Goal: Information Seeking & Learning: Learn about a topic

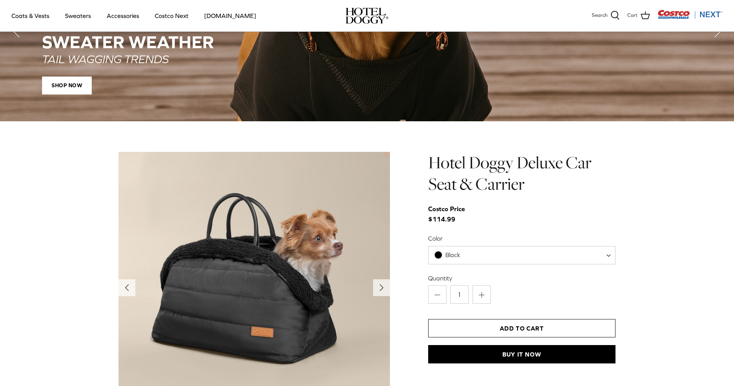
scroll to position [800, 0]
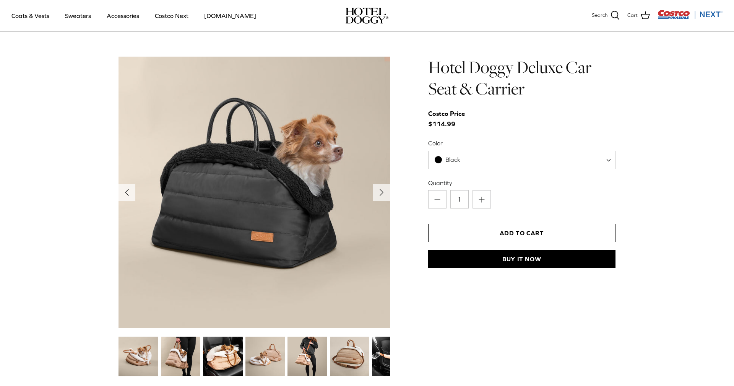
click at [515, 166] on span "Black" at bounding box center [521, 160] width 187 height 18
select select "Tan"
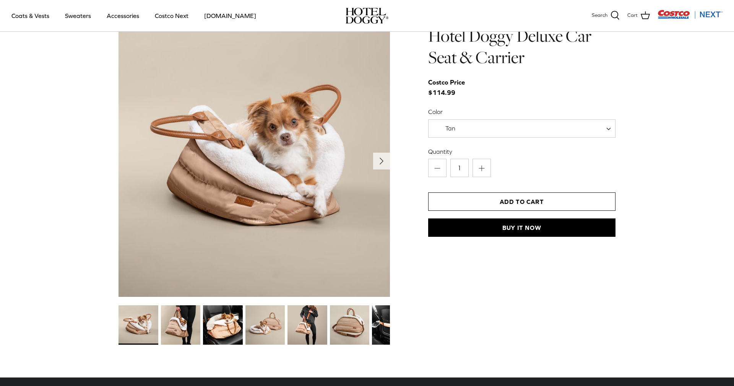
scroll to position [830, 0]
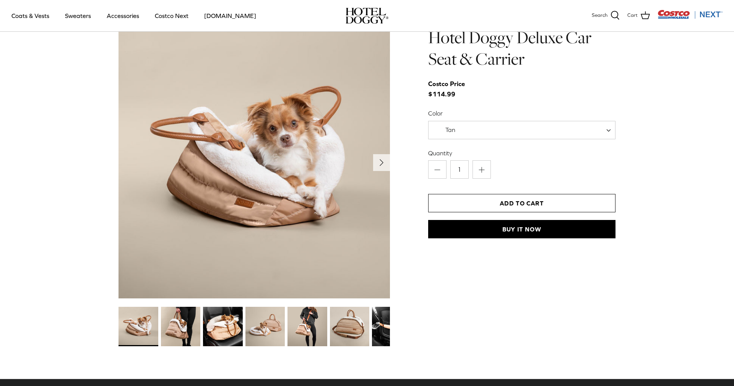
click at [185, 332] on img at bounding box center [180, 326] width 39 height 39
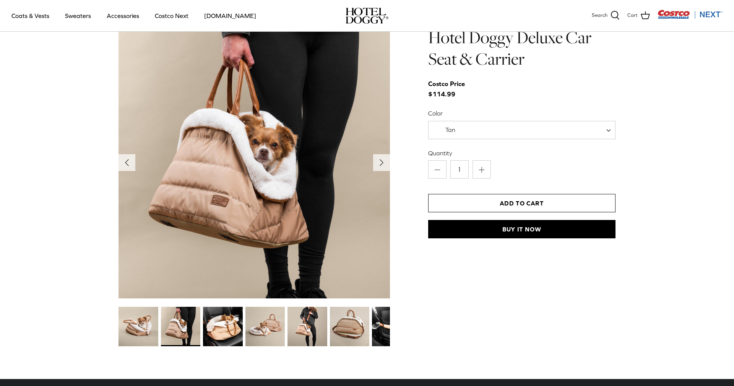
click at [223, 340] on img at bounding box center [222, 326] width 39 height 39
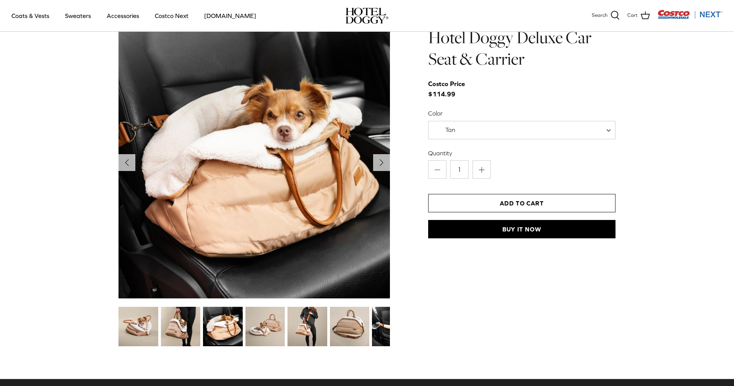
click at [282, 334] on img at bounding box center [265, 326] width 39 height 39
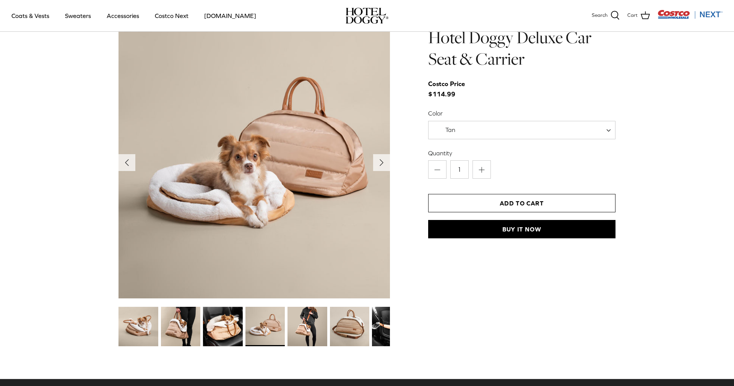
drag, startPoint x: 322, startPoint y: 317, endPoint x: 322, endPoint y: 311, distance: 6.1
click at [322, 316] on img at bounding box center [307, 326] width 39 height 39
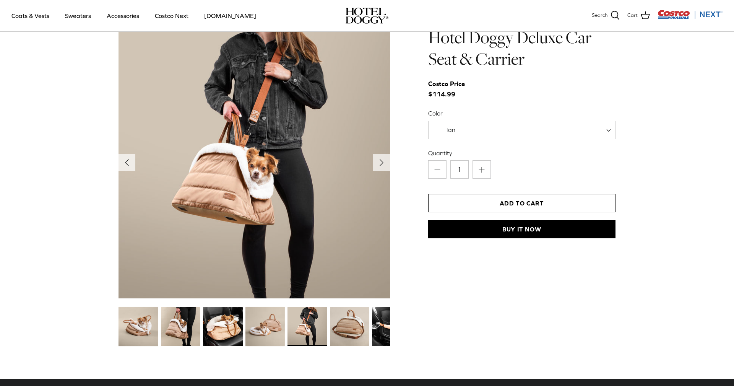
click at [364, 323] on img at bounding box center [349, 326] width 39 height 39
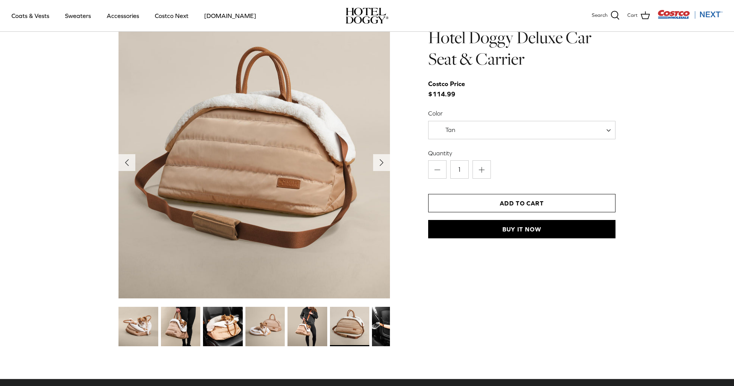
click at [384, 323] on img at bounding box center [391, 326] width 39 height 39
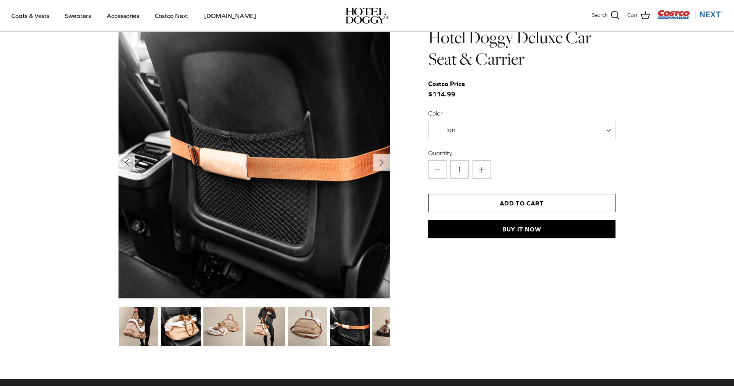
click at [362, 322] on img at bounding box center [349, 326] width 39 height 39
click at [386, 316] on img at bounding box center [392, 326] width 39 height 39
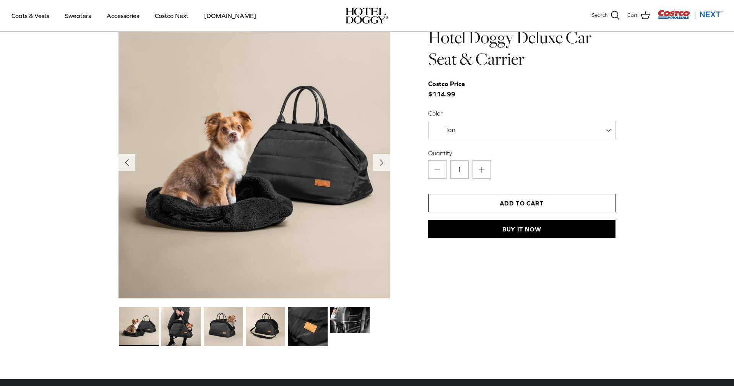
click at [166, 324] on img at bounding box center [180, 326] width 39 height 39
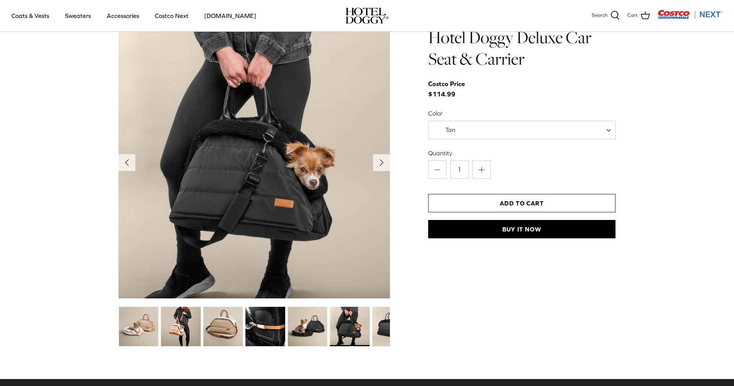
click at [336, 333] on img at bounding box center [349, 326] width 39 height 39
click at [365, 330] on img at bounding box center [350, 326] width 39 height 39
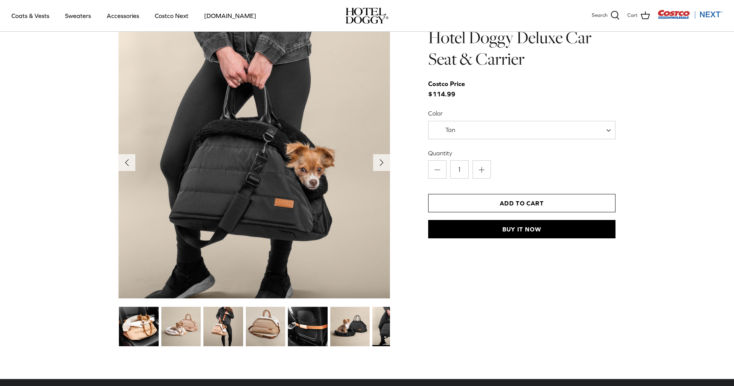
drag, startPoint x: 366, startPoint y: 330, endPoint x: 225, endPoint y: 332, distance: 140.4
click at [226, 333] on div at bounding box center [308, 327] width 550 height 42
click at [380, 162] on icon "Right" at bounding box center [382, 162] width 12 height 12
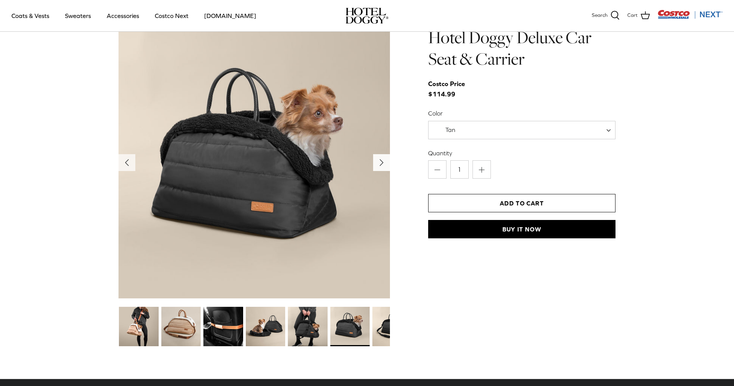
click at [380, 162] on icon "Right" at bounding box center [382, 162] width 12 height 12
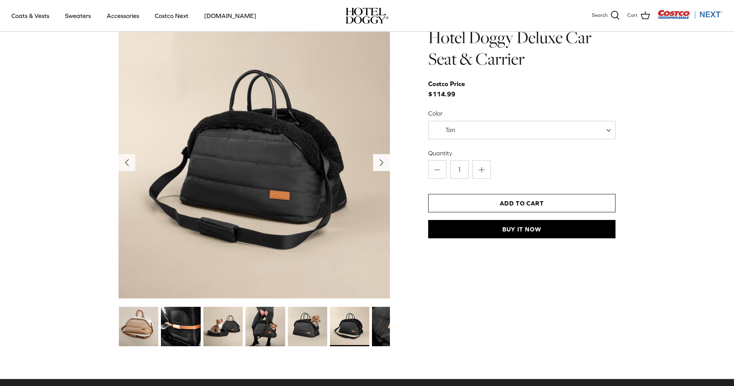
click at [380, 161] on icon "Right" at bounding box center [382, 162] width 12 height 12
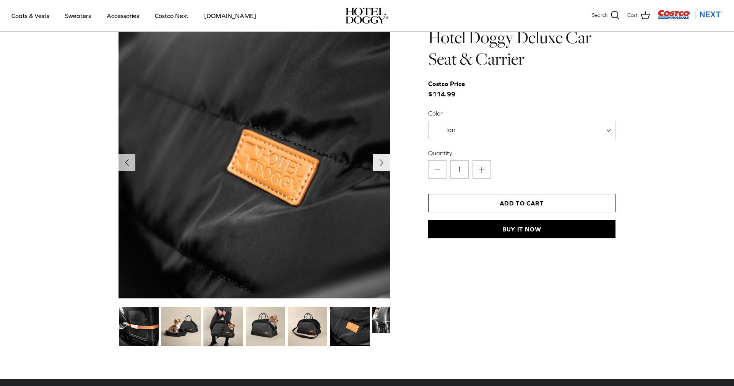
click at [380, 159] on icon "Right" at bounding box center [382, 162] width 12 height 12
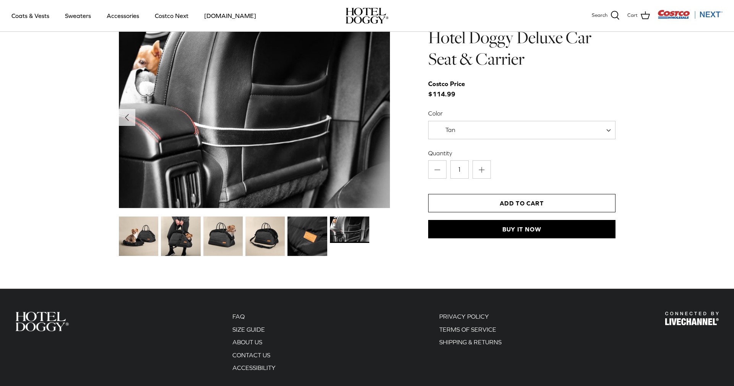
click at [368, 240] on img at bounding box center [349, 229] width 39 height 26
click at [355, 225] on img at bounding box center [349, 229] width 39 height 26
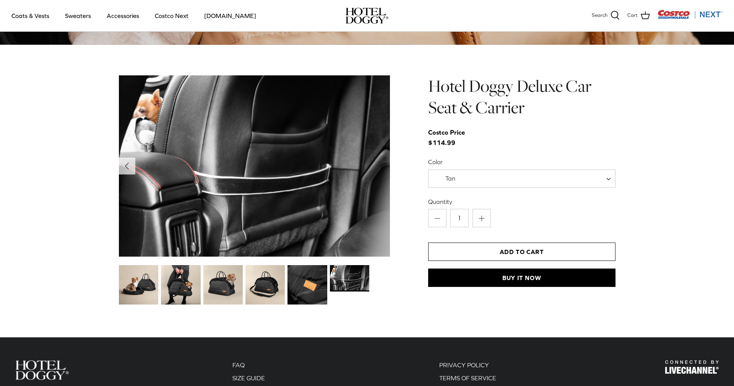
scroll to position [780, 0]
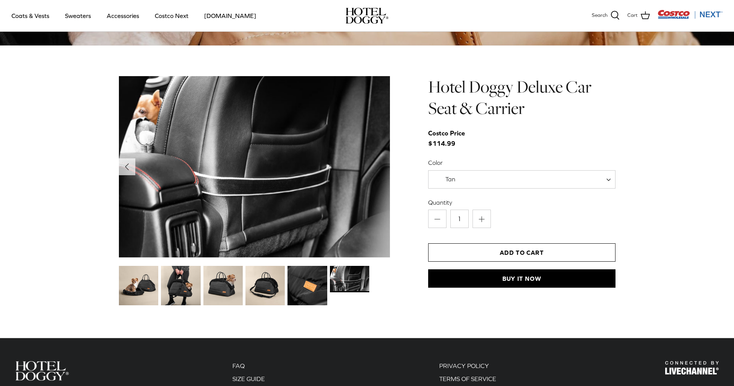
click at [320, 279] on img at bounding box center [307, 285] width 39 height 39
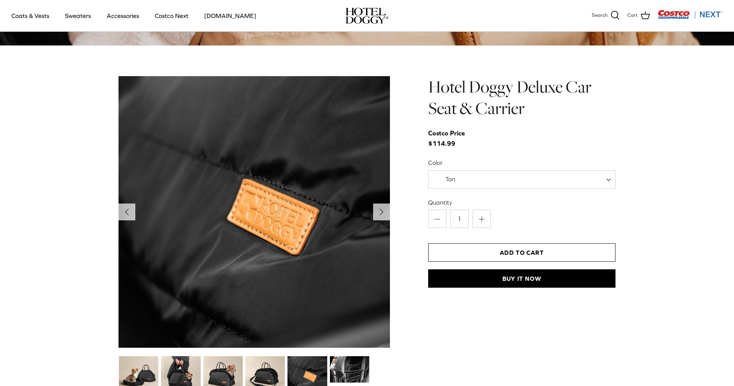
click at [262, 368] on img at bounding box center [265, 375] width 39 height 39
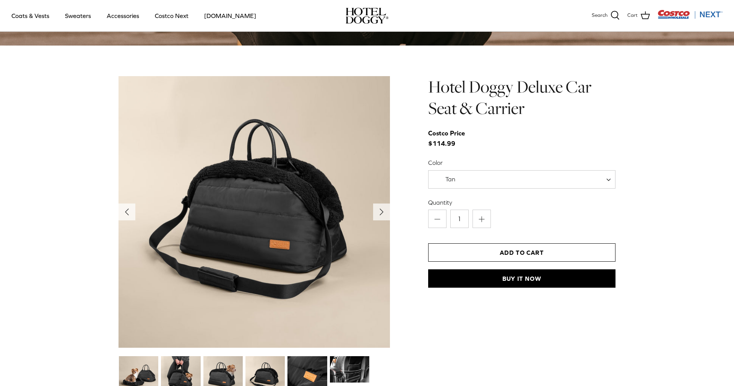
click at [229, 372] on img at bounding box center [222, 375] width 39 height 39
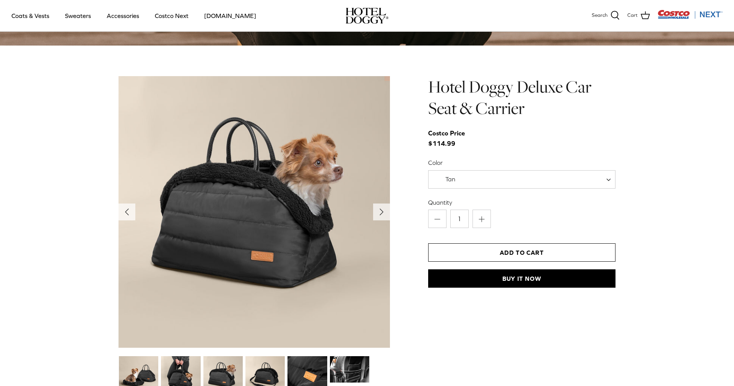
click at [176, 362] on img at bounding box center [180, 375] width 39 height 39
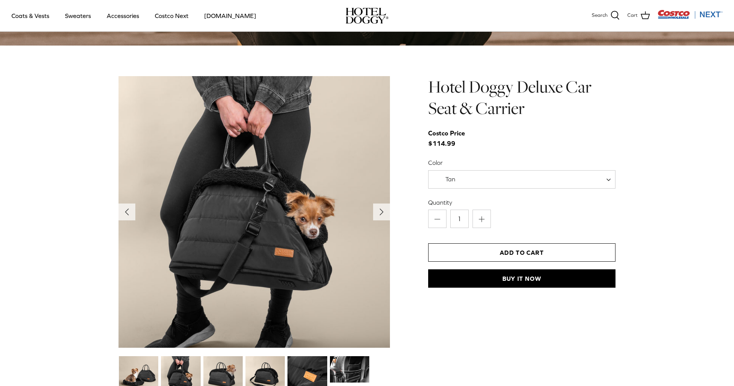
click at [148, 364] on img at bounding box center [138, 375] width 39 height 39
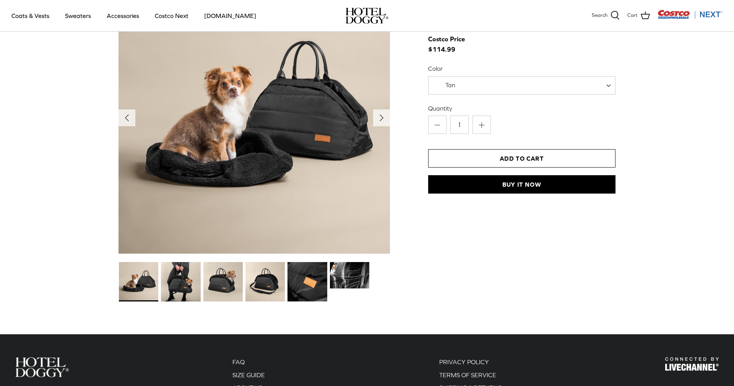
scroll to position [882, 0]
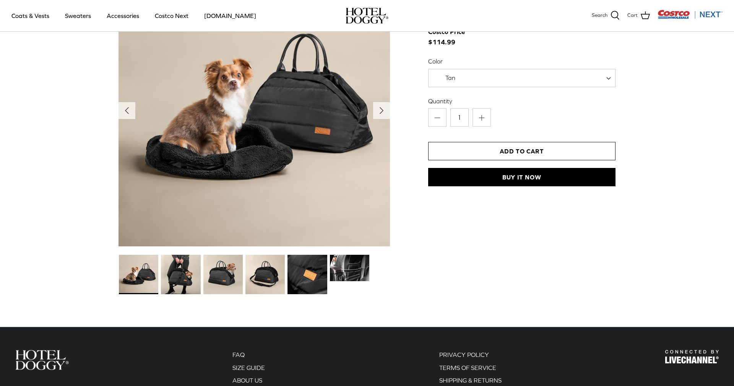
drag, startPoint x: 102, startPoint y: 234, endPoint x: 138, endPoint y: 307, distance: 81.2
click at [139, 290] on img at bounding box center [138, 274] width 39 height 39
click at [185, 282] on img at bounding box center [180, 274] width 39 height 39
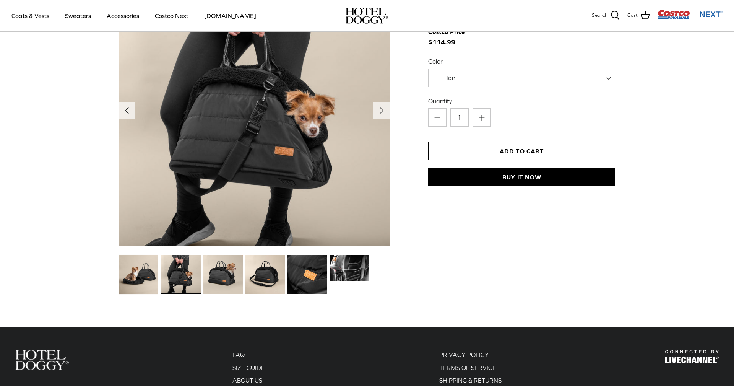
click at [242, 295] on div at bounding box center [96, 275] width 550 height 42
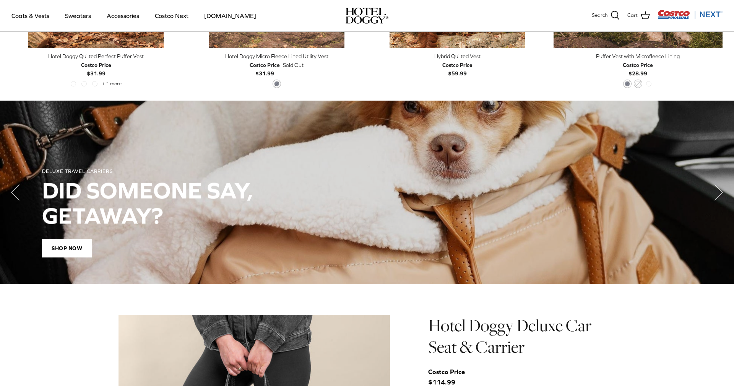
scroll to position [541, 0]
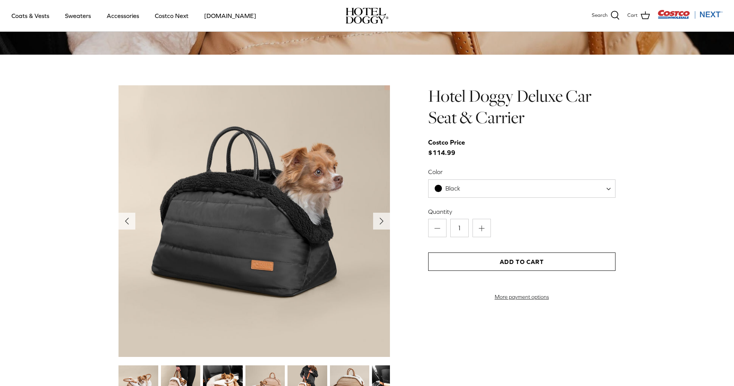
scroll to position [770, 0]
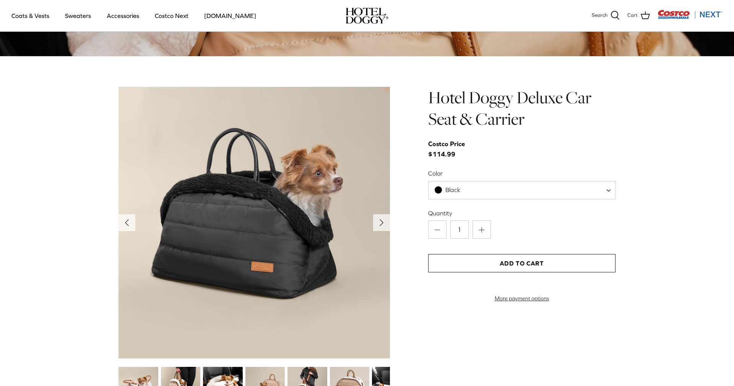
drag, startPoint x: 470, startPoint y: 112, endPoint x: 465, endPoint y: 116, distance: 5.9
click at [468, 113] on h1 "Hotel Doggy Deluxe Car Seat & Carrier" at bounding box center [521, 108] width 187 height 43
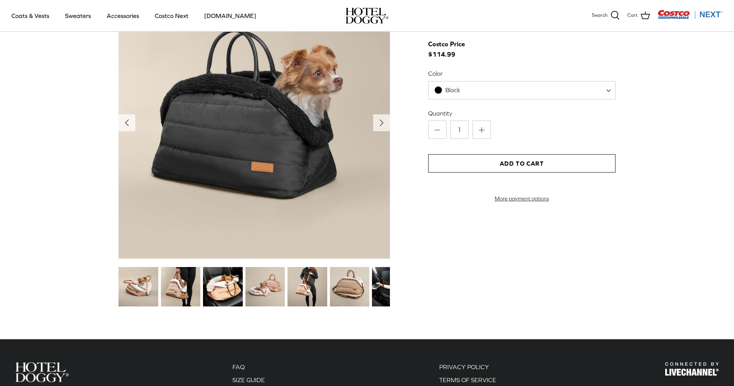
scroll to position [842, 0]
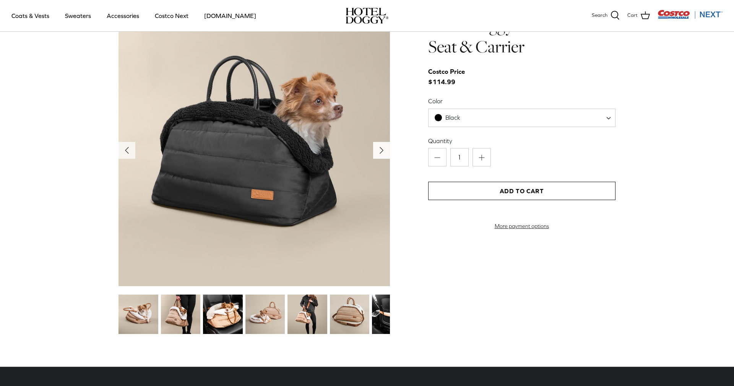
click at [381, 156] on icon "Right" at bounding box center [382, 150] width 12 height 12
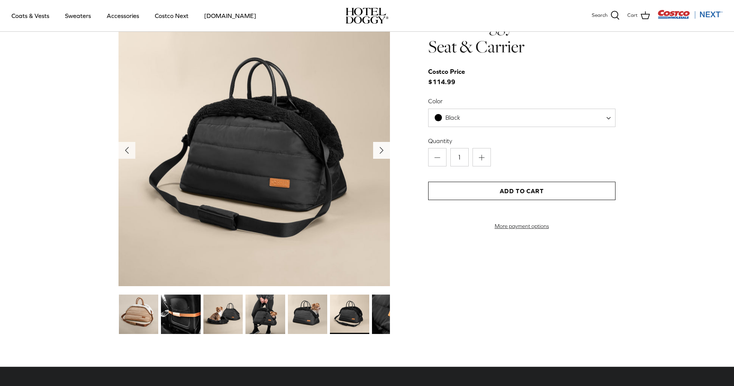
click at [381, 156] on icon "Right" at bounding box center [382, 150] width 12 height 12
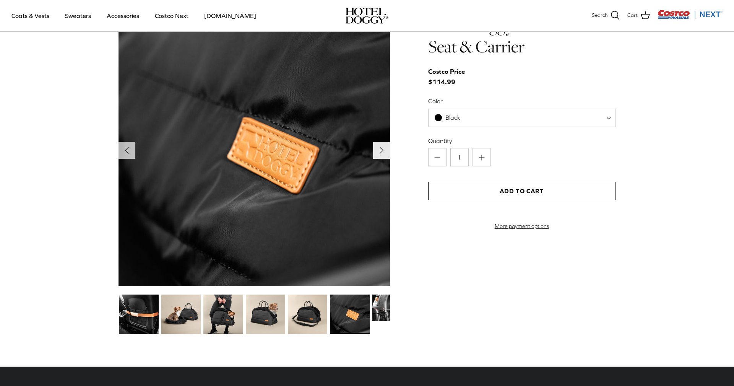
click at [381, 156] on icon "Right" at bounding box center [382, 150] width 12 height 12
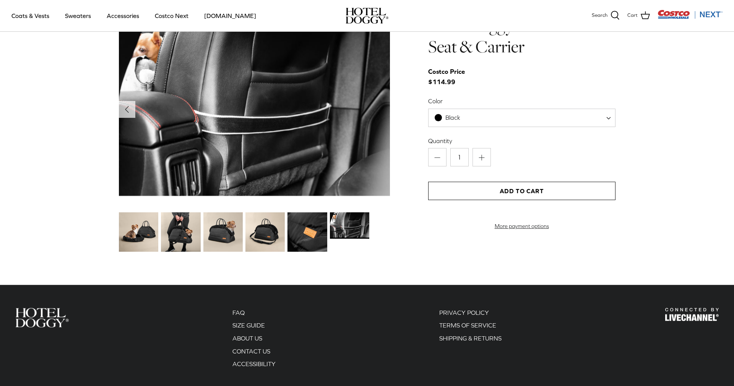
click at [381, 156] on img at bounding box center [255, 105] width 272 height 181
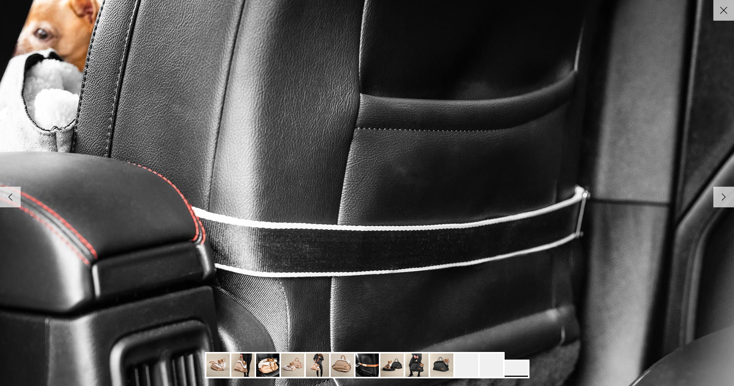
click at [381, 156] on img at bounding box center [367, 193] width 783 height 523
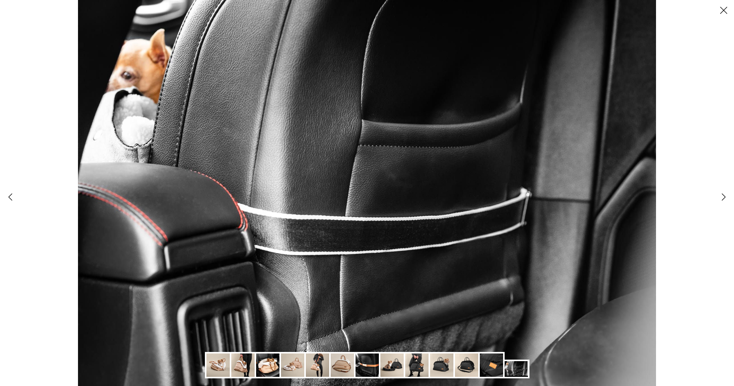
click at [724, 198] on polyline at bounding box center [723, 197] width 3 height 7
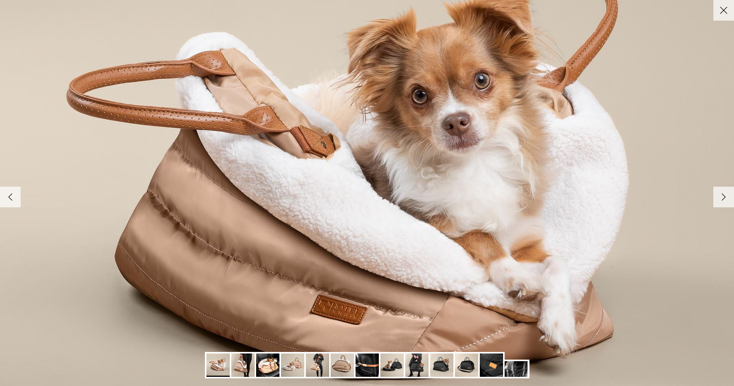
click at [724, 198] on polyline at bounding box center [723, 197] width 3 height 7
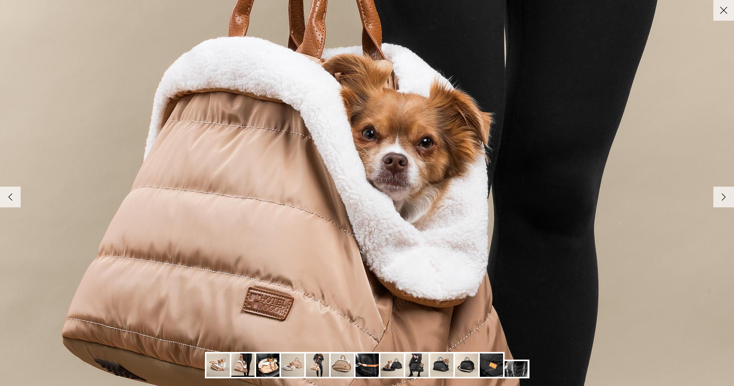
click at [724, 198] on polyline at bounding box center [723, 197] width 3 height 7
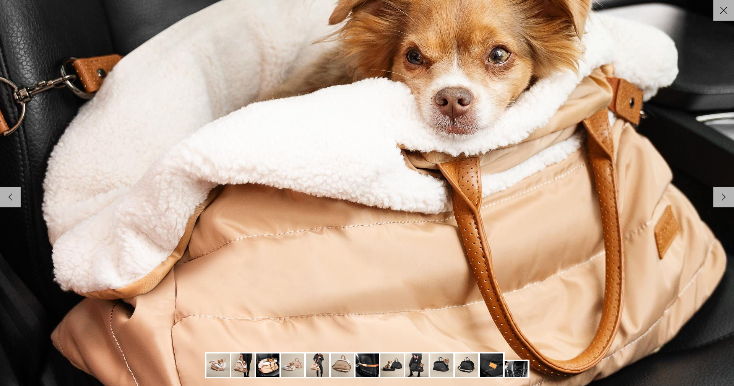
click at [724, 198] on polyline at bounding box center [723, 197] width 3 height 7
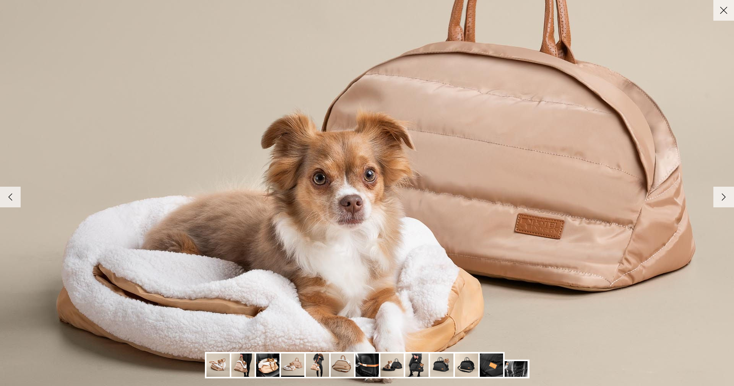
click at [724, 198] on polyline at bounding box center [723, 197] width 3 height 7
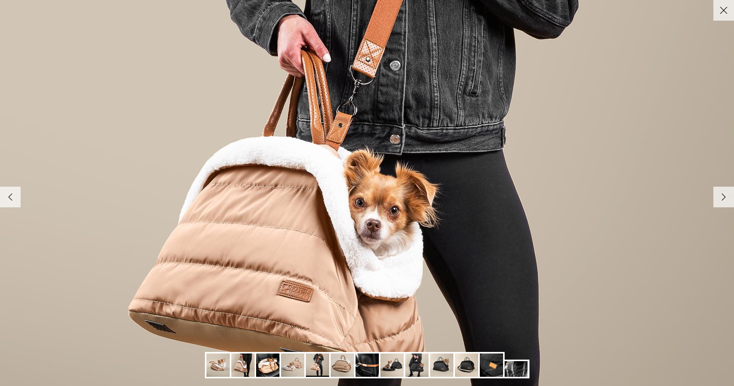
click at [724, 198] on polyline at bounding box center [723, 197] width 3 height 7
